Goal: Task Accomplishment & Management: Complete application form

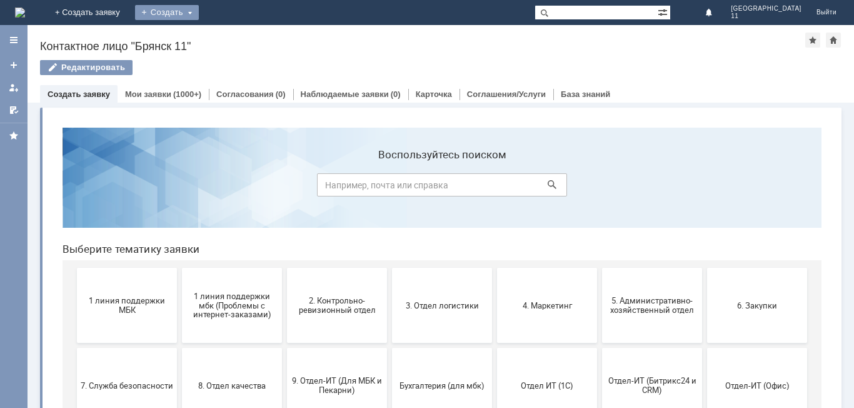
click at [199, 17] on div "Создать" at bounding box center [167, 12] width 64 height 15
click at [233, 33] on link "Заявка" at bounding box center [185, 37] width 95 height 15
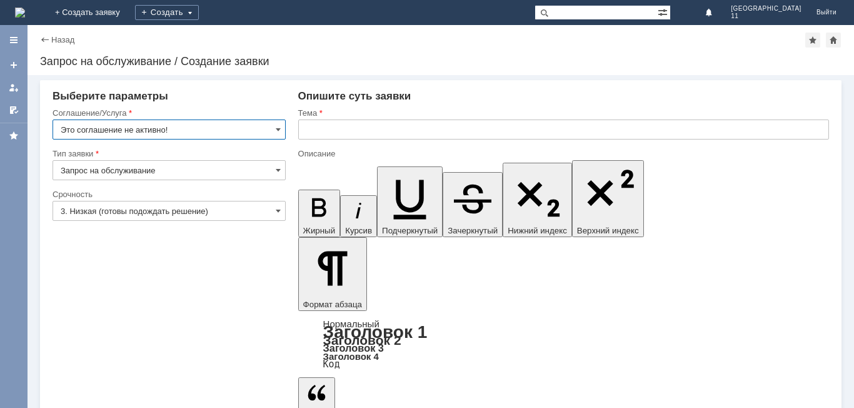
click at [301, 129] on input "text" at bounding box center [563, 129] width 531 height 20
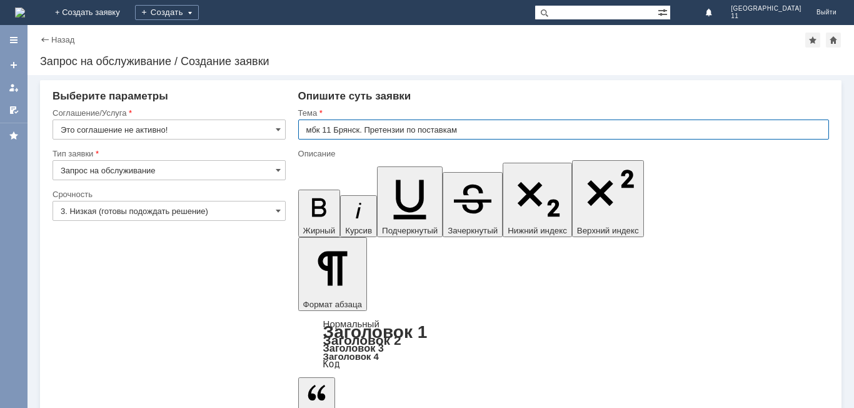
drag, startPoint x: 302, startPoint y: 126, endPoint x: 466, endPoint y: 131, distance: 163.9
click at [466, 131] on input "мбк 11 Брянск. Претензии по поставкам" at bounding box center [563, 129] width 531 height 20
type input "мбк 11 Брянск. Претензии по поставкам"
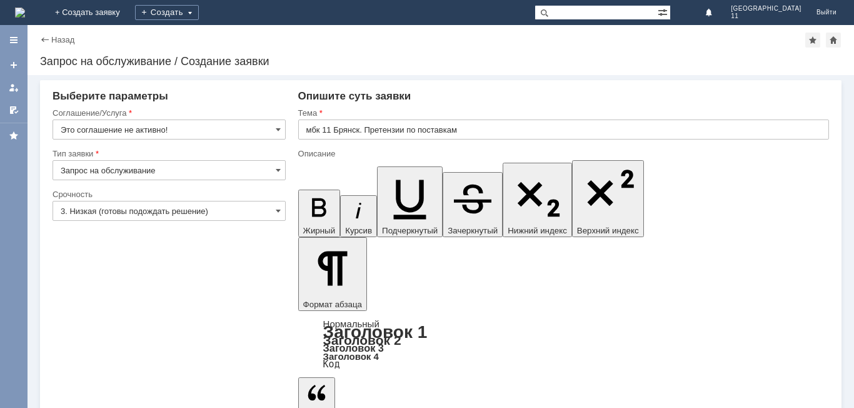
scroll to position [355, 6]
click at [273, 128] on input "Это соглашение не активно!" at bounding box center [169, 129] width 233 height 20
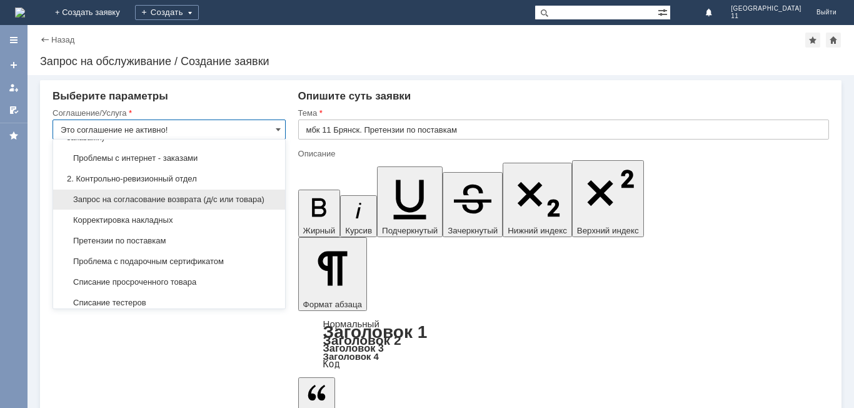
scroll to position [188, 0]
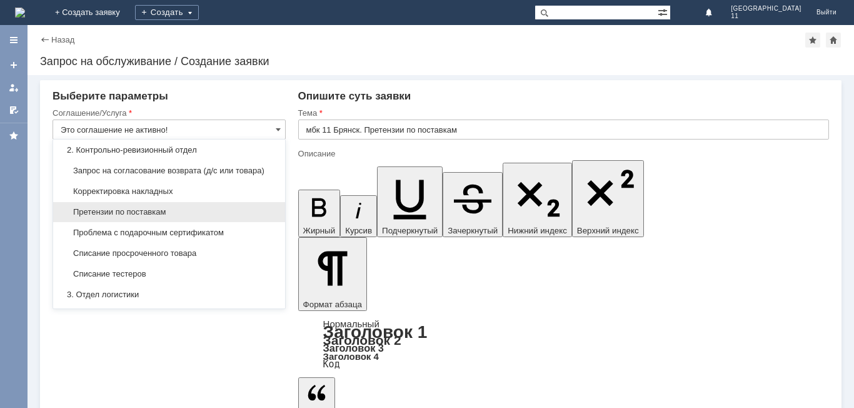
click at [188, 217] on span "Претензии по поставкам" at bounding box center [169, 212] width 217 height 10
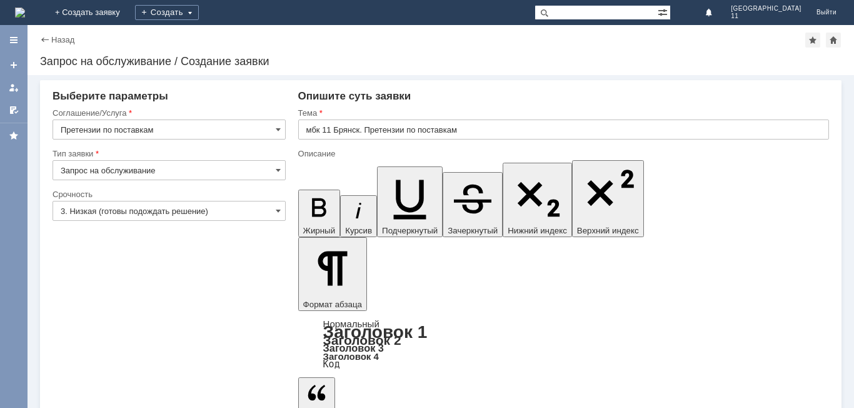
type input "Претензии по поставкам"
drag, startPoint x: 279, startPoint y: 214, endPoint x: 273, endPoint y: 215, distance: 6.4
click at [278, 214] on span at bounding box center [278, 211] width 5 height 10
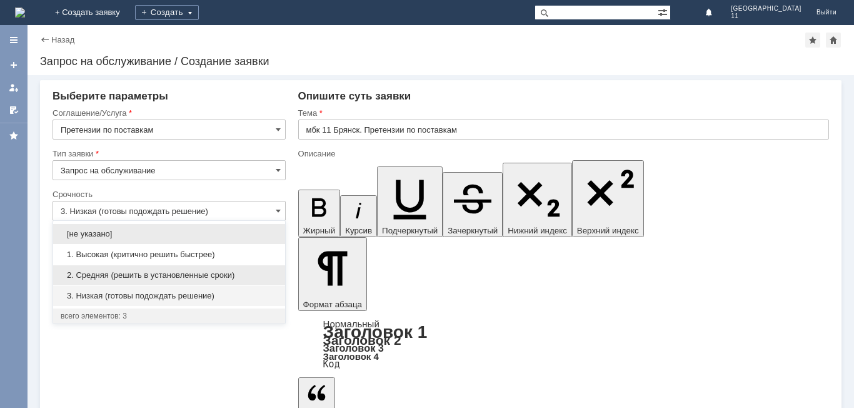
click at [219, 269] on div "2. Средняя (решить в установленные сроки)" at bounding box center [169, 275] width 232 height 20
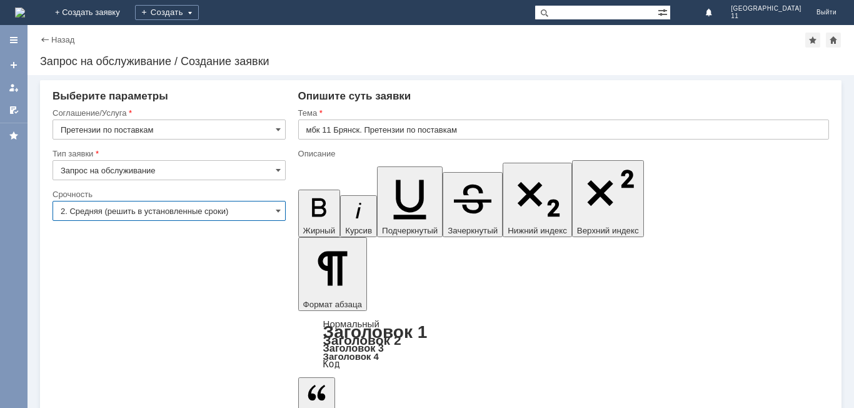
type input "2. Средняя (решить в установленные сроки)"
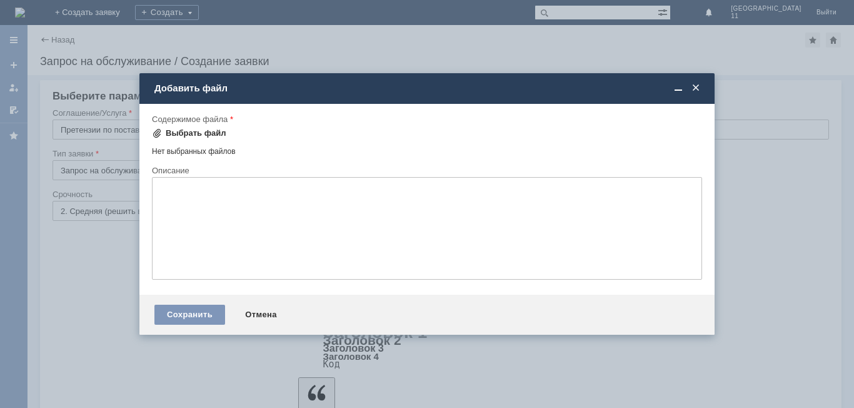
click at [195, 133] on div "Выбрать файл" at bounding box center [196, 133] width 61 height 10
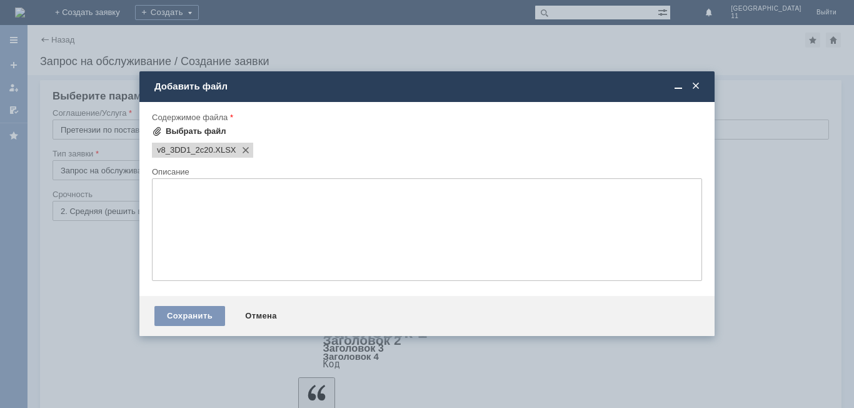
scroll to position [0, 0]
click at [185, 318] on div "Сохранить" at bounding box center [189, 316] width 71 height 20
